Goal: Transaction & Acquisition: Purchase product/service

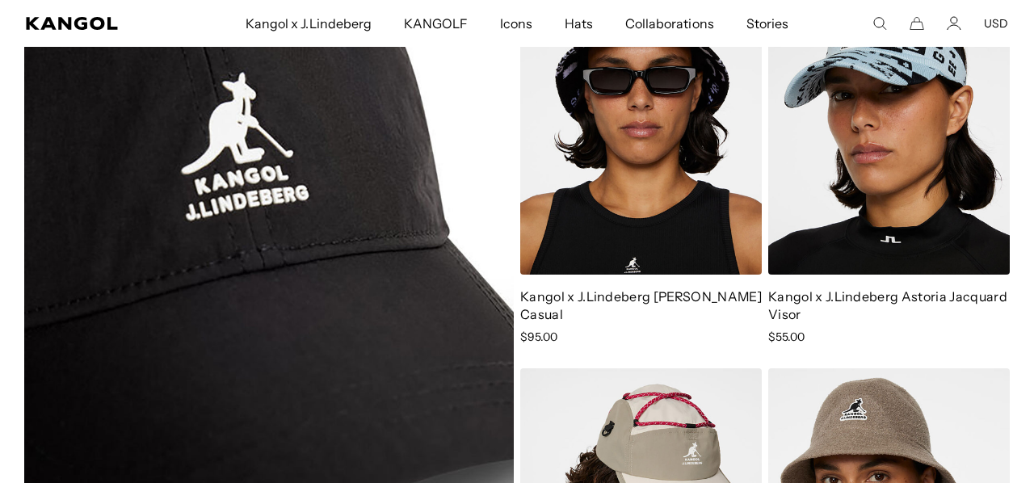
scroll to position [0, 333]
click at [331, 187] on img at bounding box center [268, 320] width 489 height 697
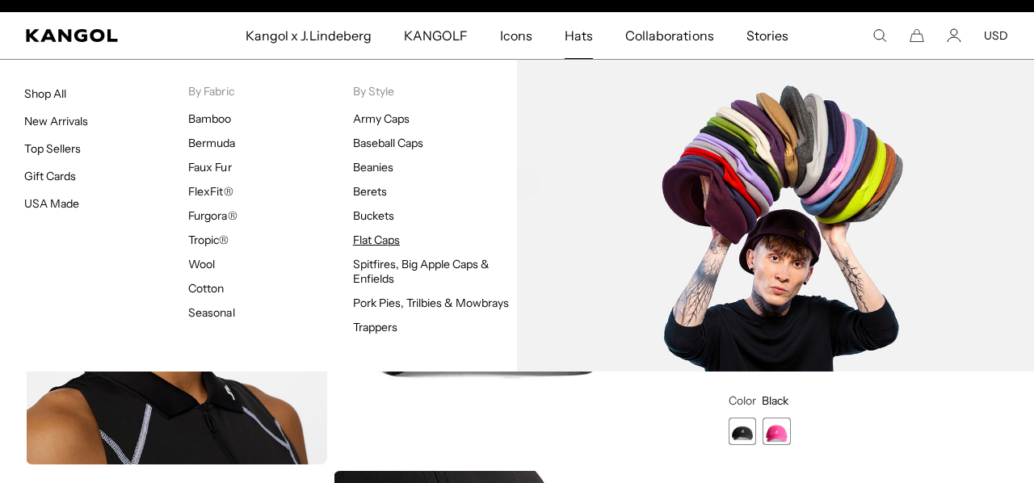
scroll to position [0, 333]
click at [364, 237] on link "Flat Caps" at bounding box center [376, 240] width 47 height 15
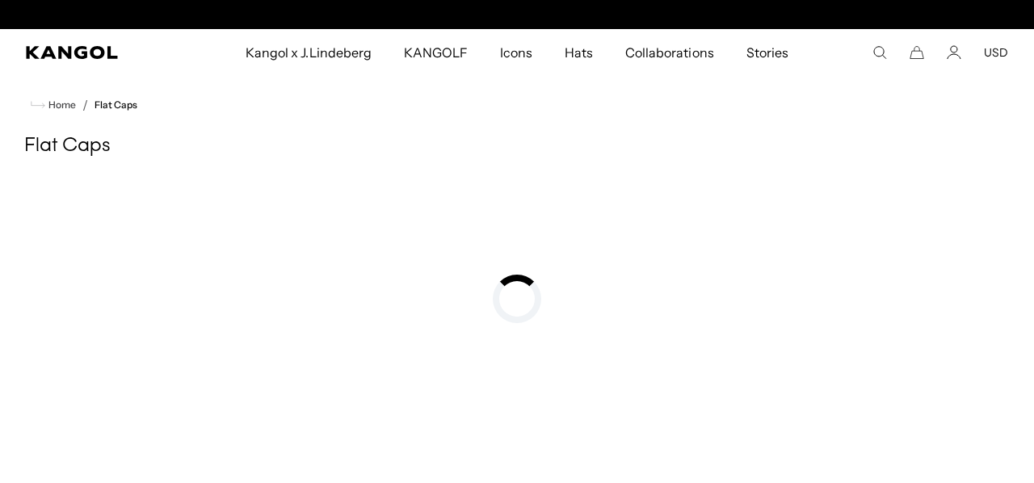
scroll to position [0, 333]
